Goal: Information Seeking & Learning: Learn about a topic

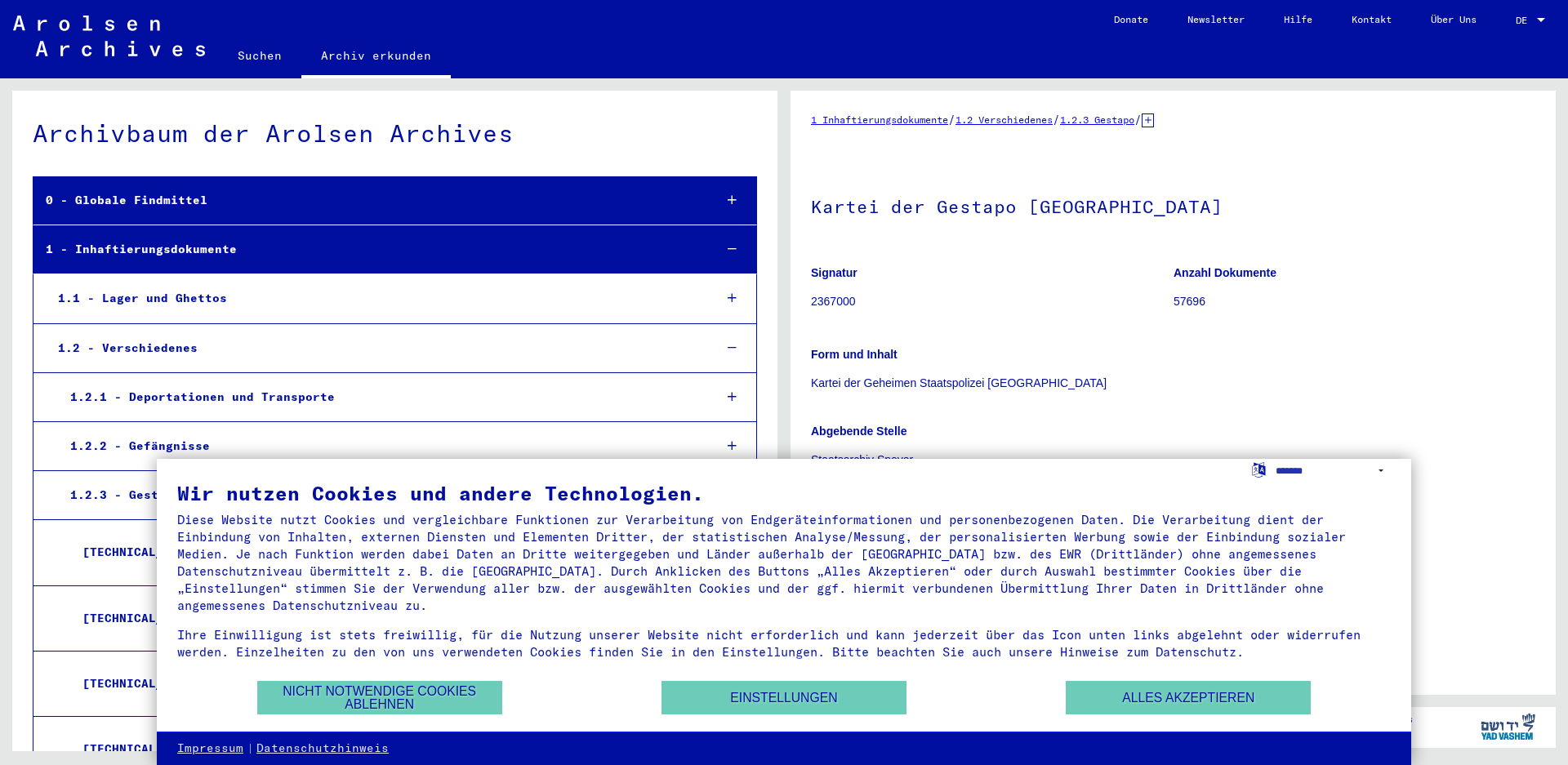
click at [1037, 277] on p "Signatur" at bounding box center [991, 273] width 361 height 17
click at [1146, 693] on button "Alles akzeptieren" at bounding box center [1187, 698] width 245 height 34
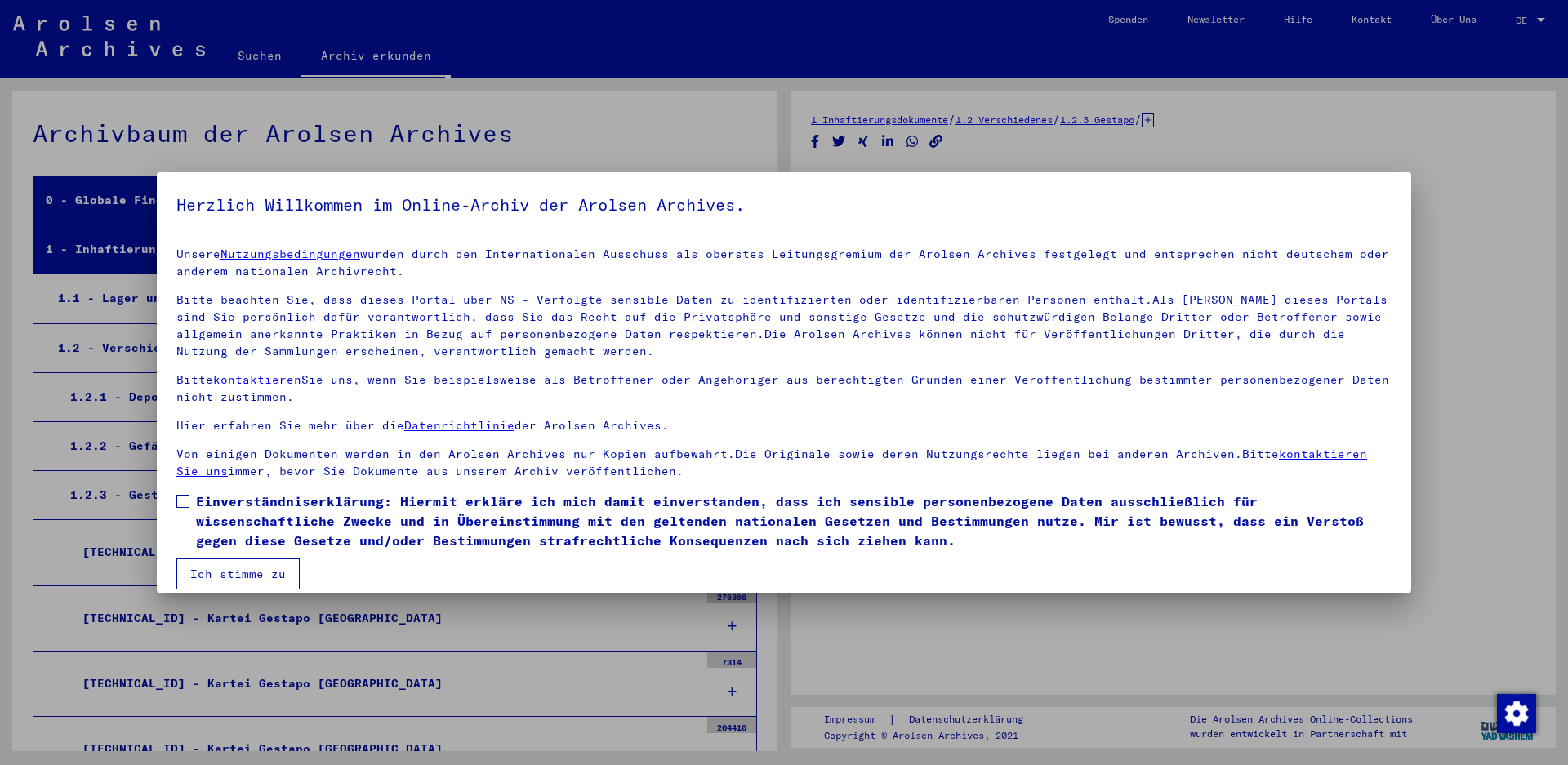
scroll to position [650, 0]
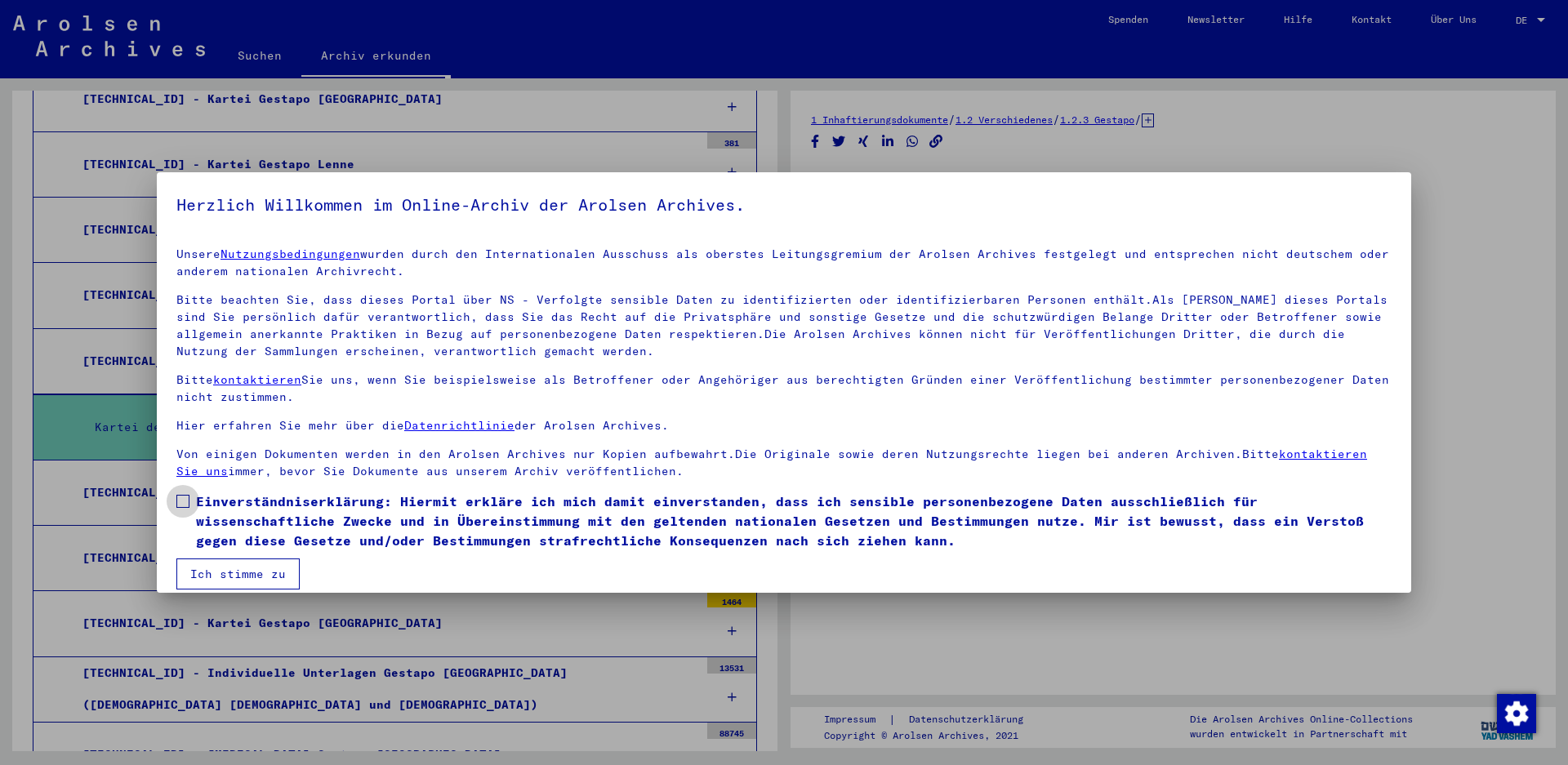
click at [184, 504] on span at bounding box center [182, 502] width 13 height 13
click at [230, 571] on button "Ich stimme zu" at bounding box center [237, 574] width 123 height 31
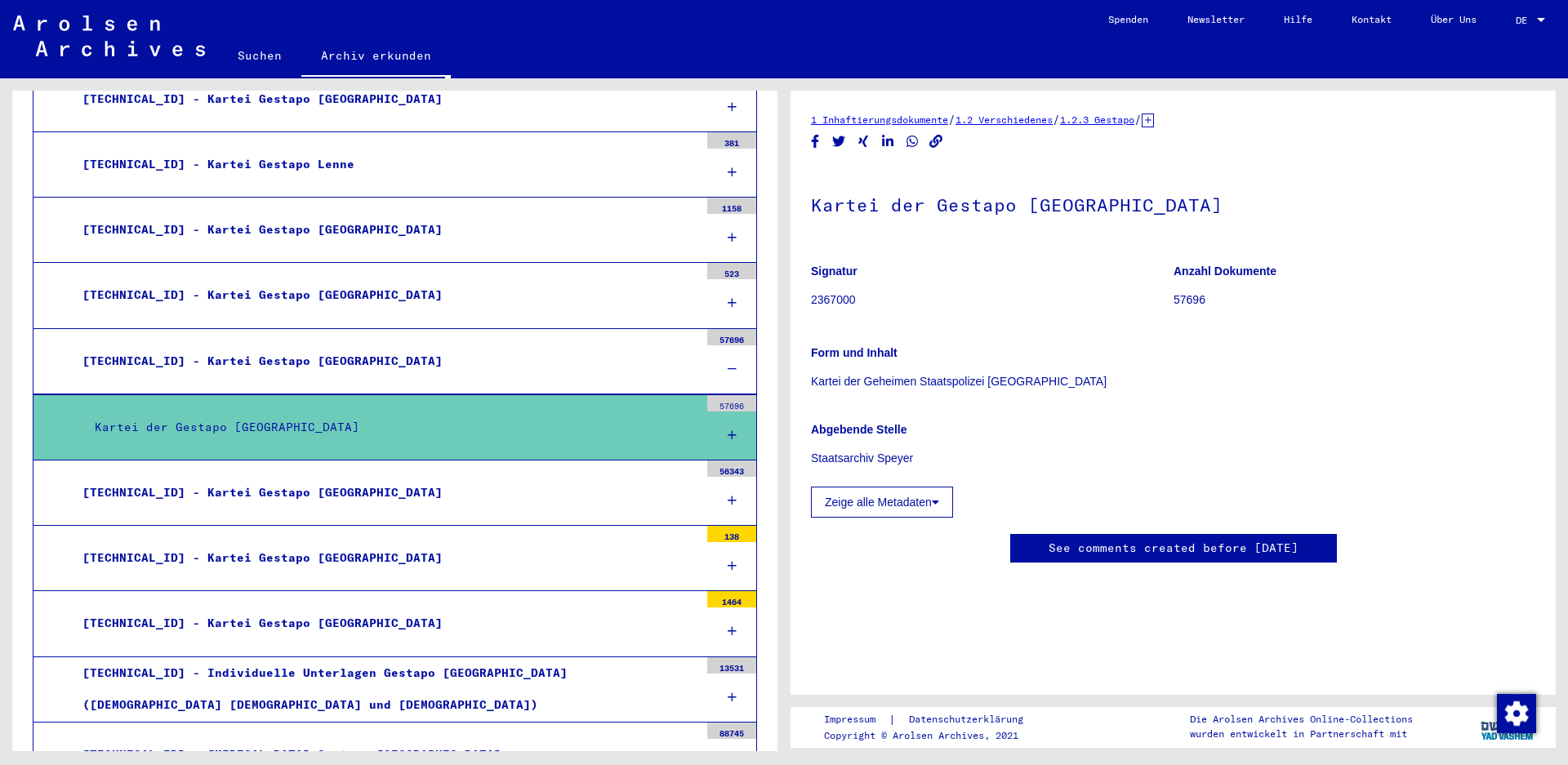
drag, startPoint x: 851, startPoint y: 377, endPoint x: 1111, endPoint y: 377, distance: 260.0
click at [1111, 377] on p "Kartei der Geheimen Staatspolizei [GEOGRAPHIC_DATA]" at bounding box center [1173, 382] width 724 height 17
click at [723, 436] on div at bounding box center [731, 436] width 49 height 49
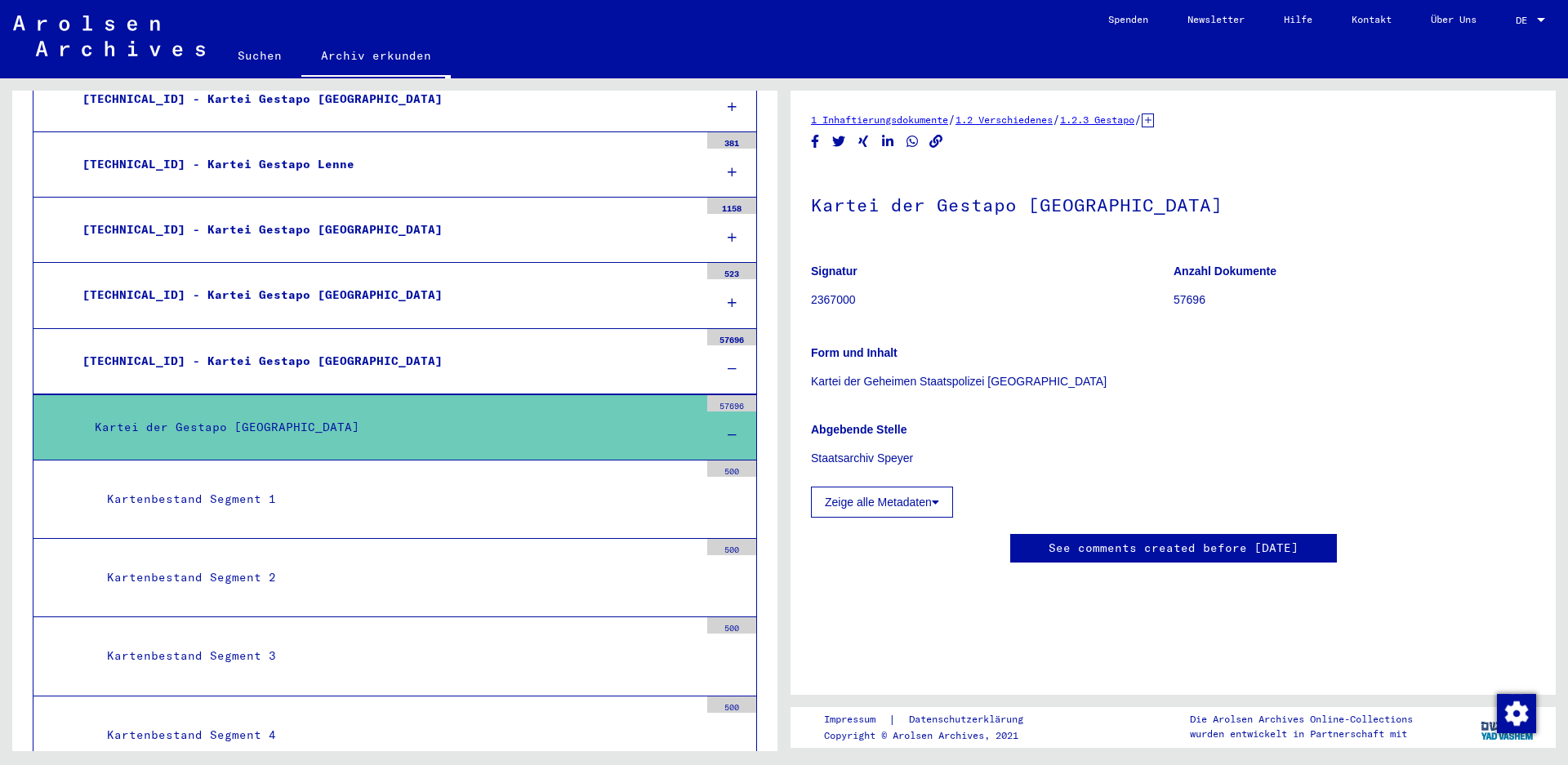
click at [348, 493] on div "Kartenbestand Segment 1" at bounding box center [396, 499] width 604 height 32
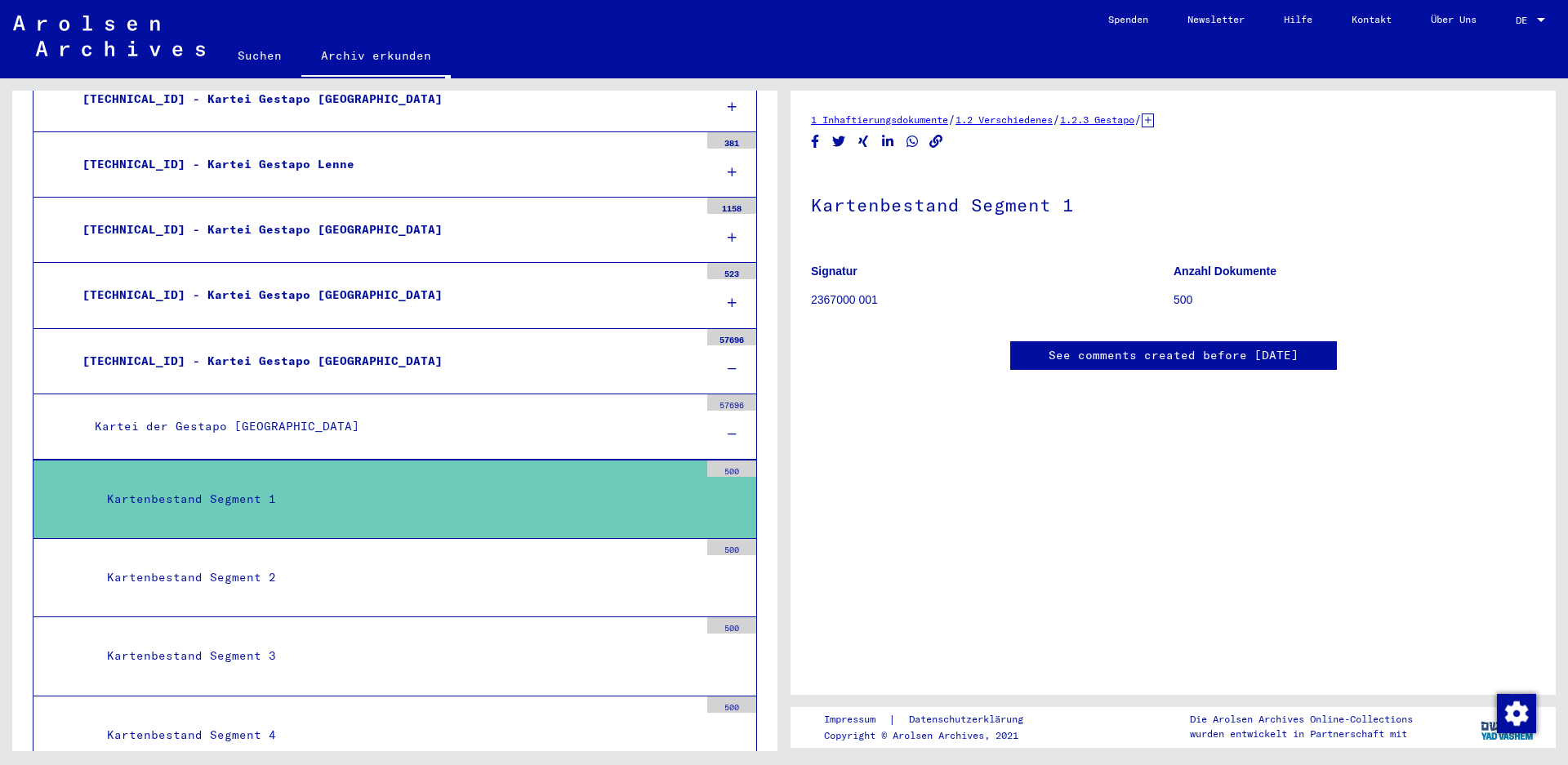
click at [1132, 351] on link "See comments created before [DATE]" at bounding box center [1173, 355] width 249 height 17
click at [214, 563] on div "Kartenbestand Segment 2" at bounding box center [396, 578] width 604 height 32
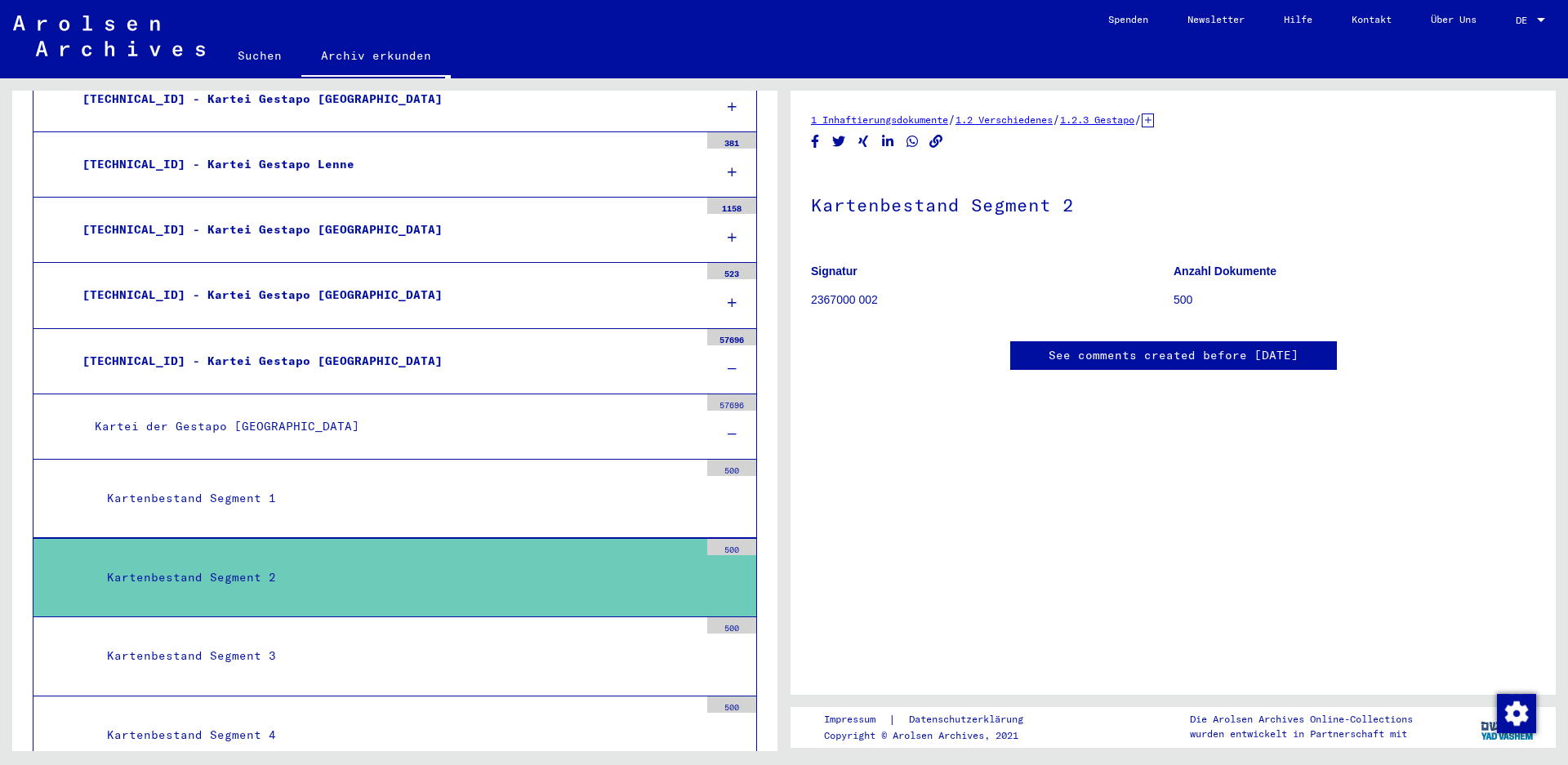
click at [248, 507] on div "Kartenbestand Segment 1" at bounding box center [396, 498] width 604 height 32
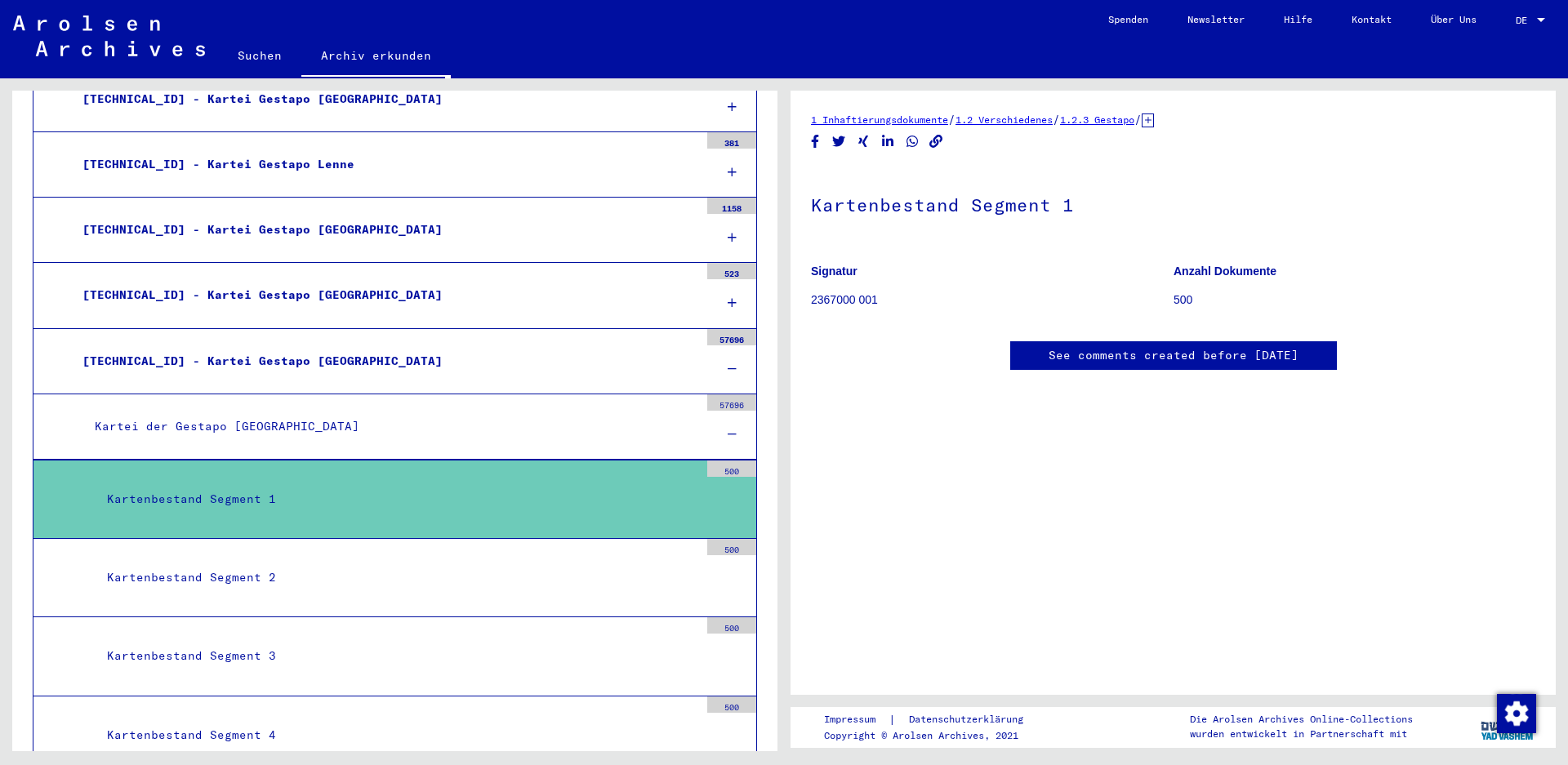
click at [409, 374] on div "[TECHNICAL_ID] - Kartei Gestapo [GEOGRAPHIC_DATA]" at bounding box center [385, 361] width 629 height 32
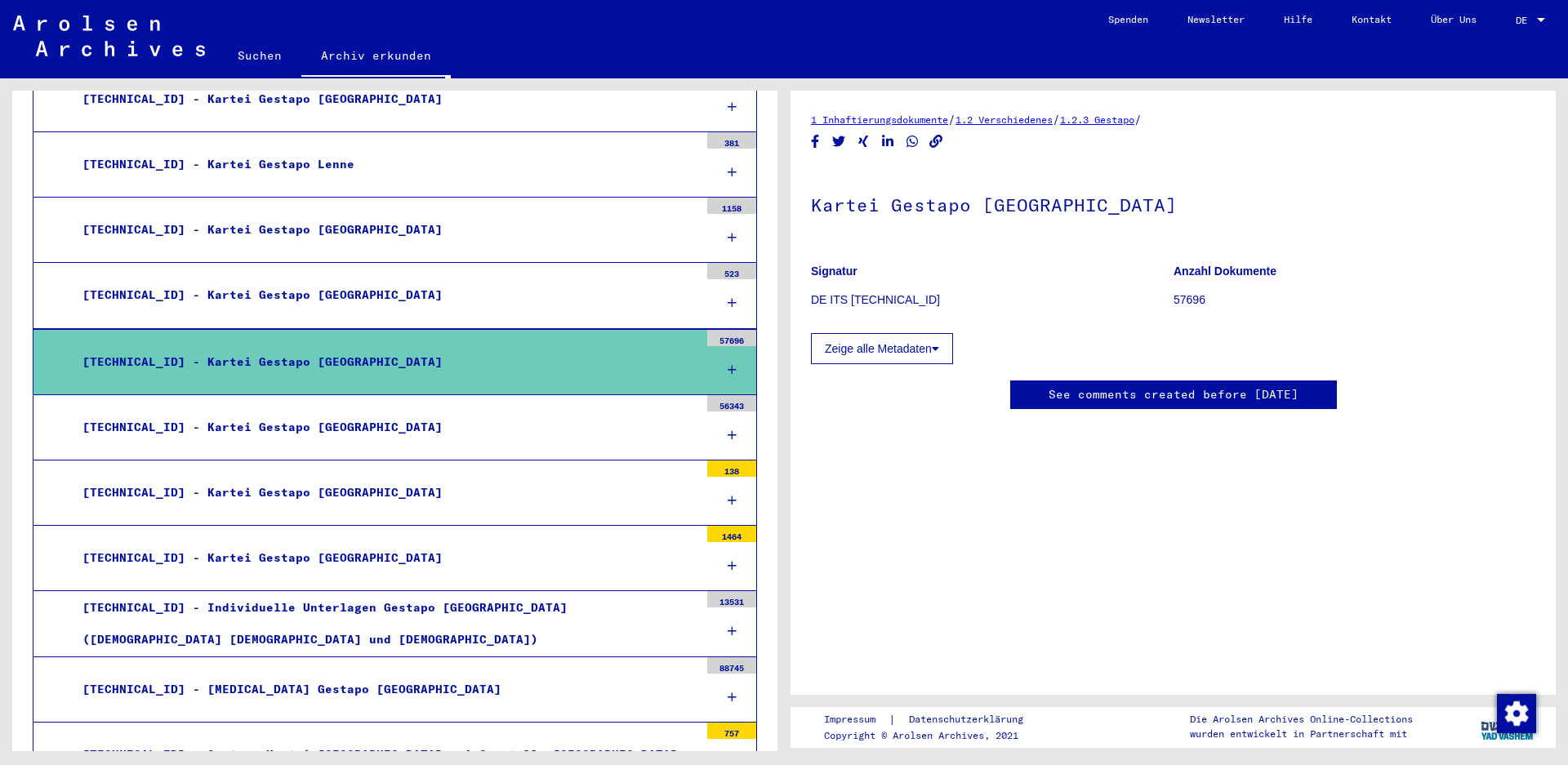
click at [939, 352] on icon at bounding box center [935, 349] width 7 height 11
